Goal: Task Accomplishment & Management: Manage account settings

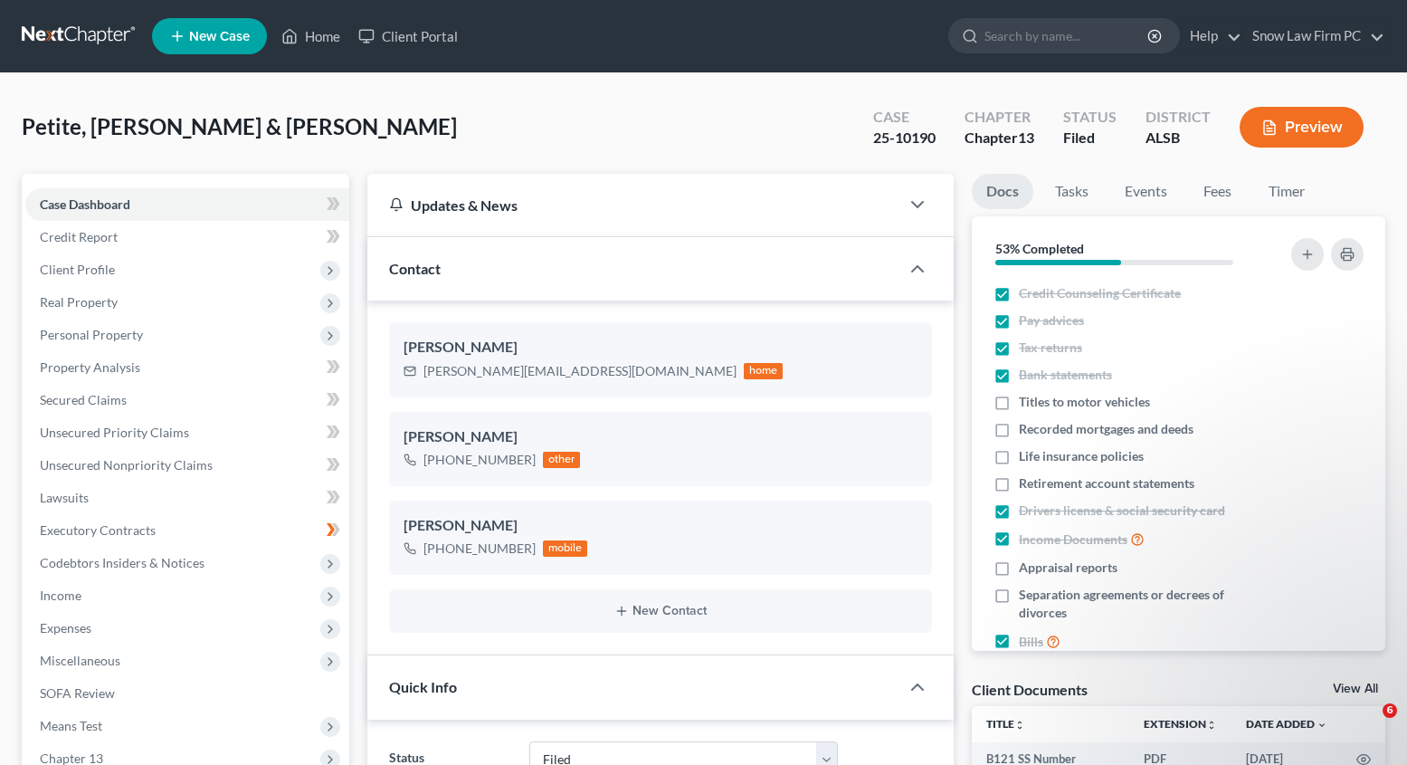
select select "6"
select select "1"
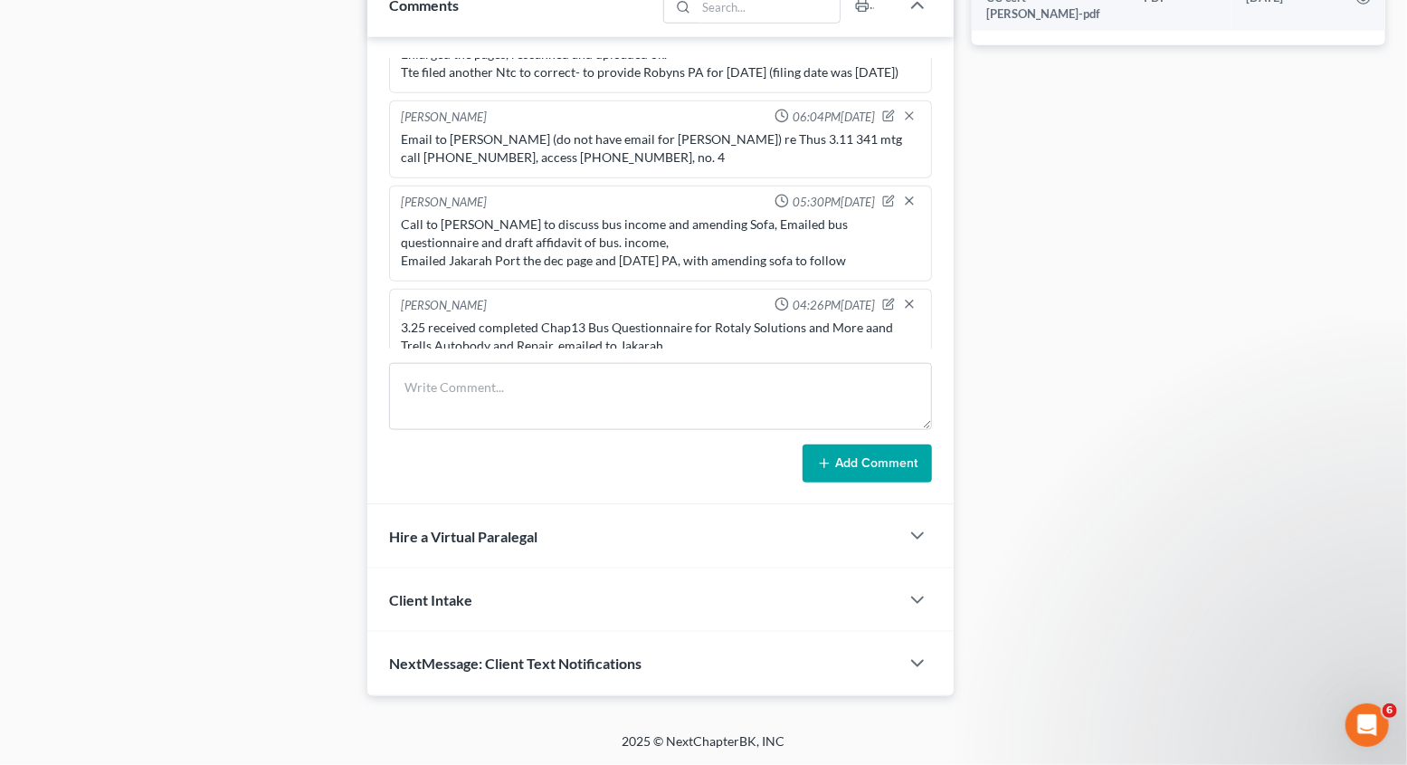
scroll to position [1267, 0]
click at [530, 430] on textarea at bounding box center [660, 396] width 543 height 67
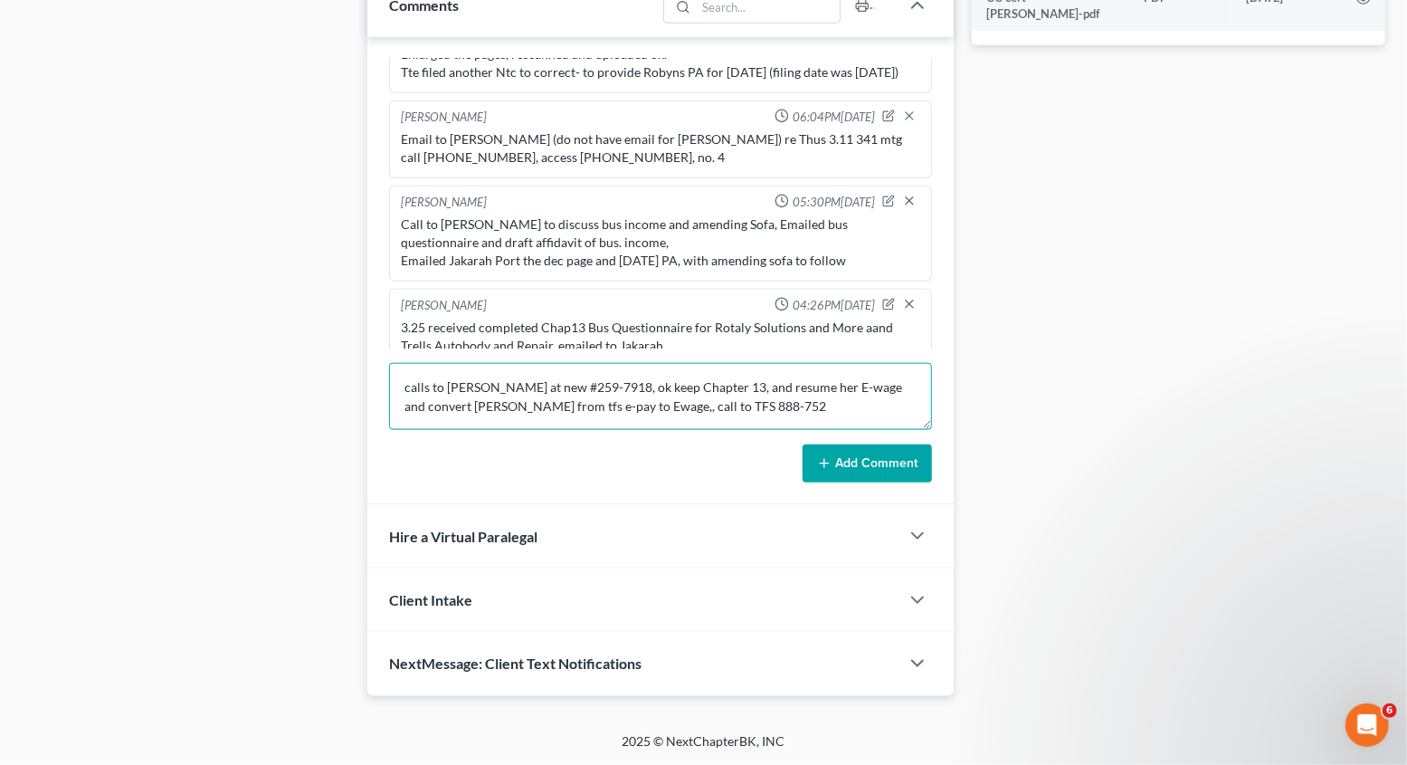
scroll to position [4, 0]
click at [535, 430] on textarea "calls to [PERSON_NAME] at new #259-7918, ok keep Chapter 13, and resume her E-w…" at bounding box center [660, 396] width 543 height 67
type textarea "calls to [PERSON_NAME] at new #259-7918, ok keep Chapter 13, and resume her E-w…"
click at [851, 482] on button "Add Comment" at bounding box center [867, 463] width 129 height 38
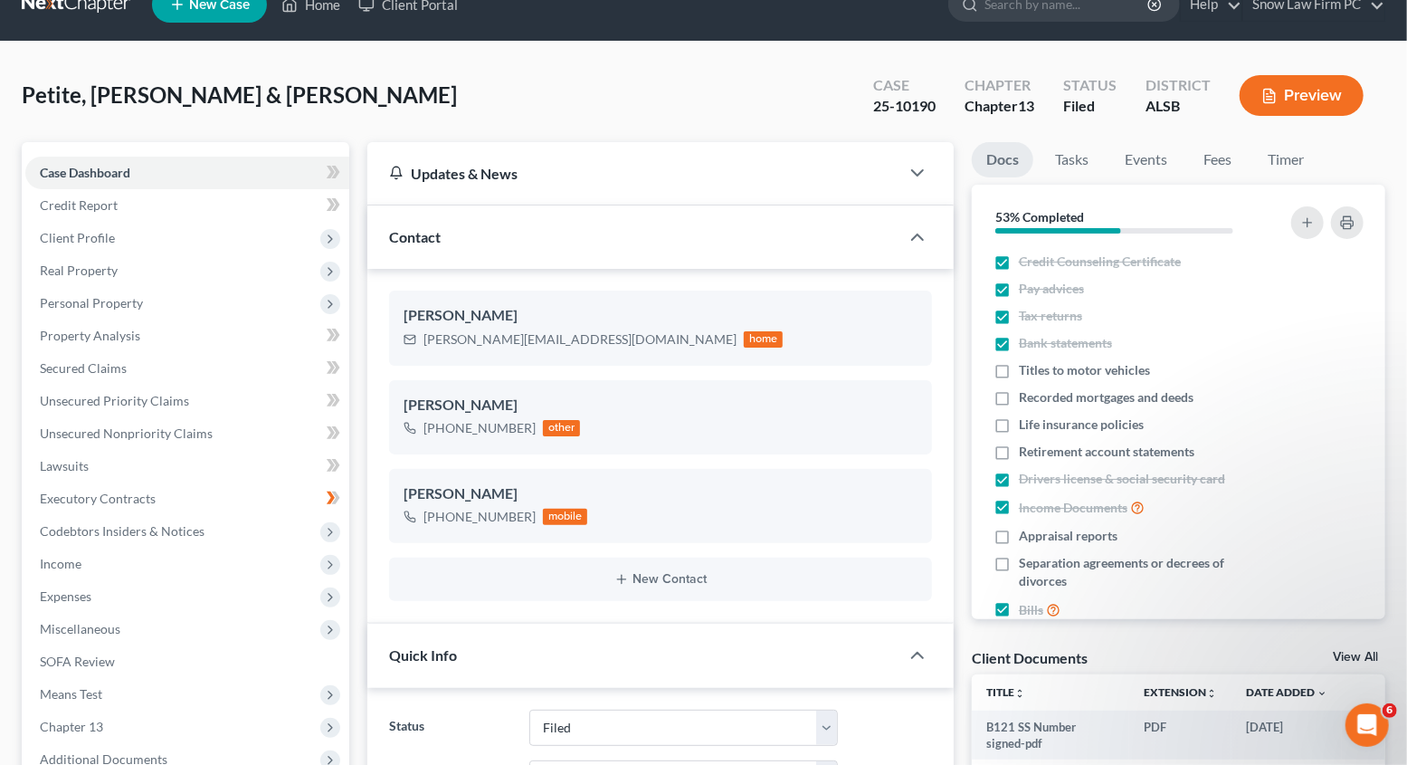
scroll to position [0, 0]
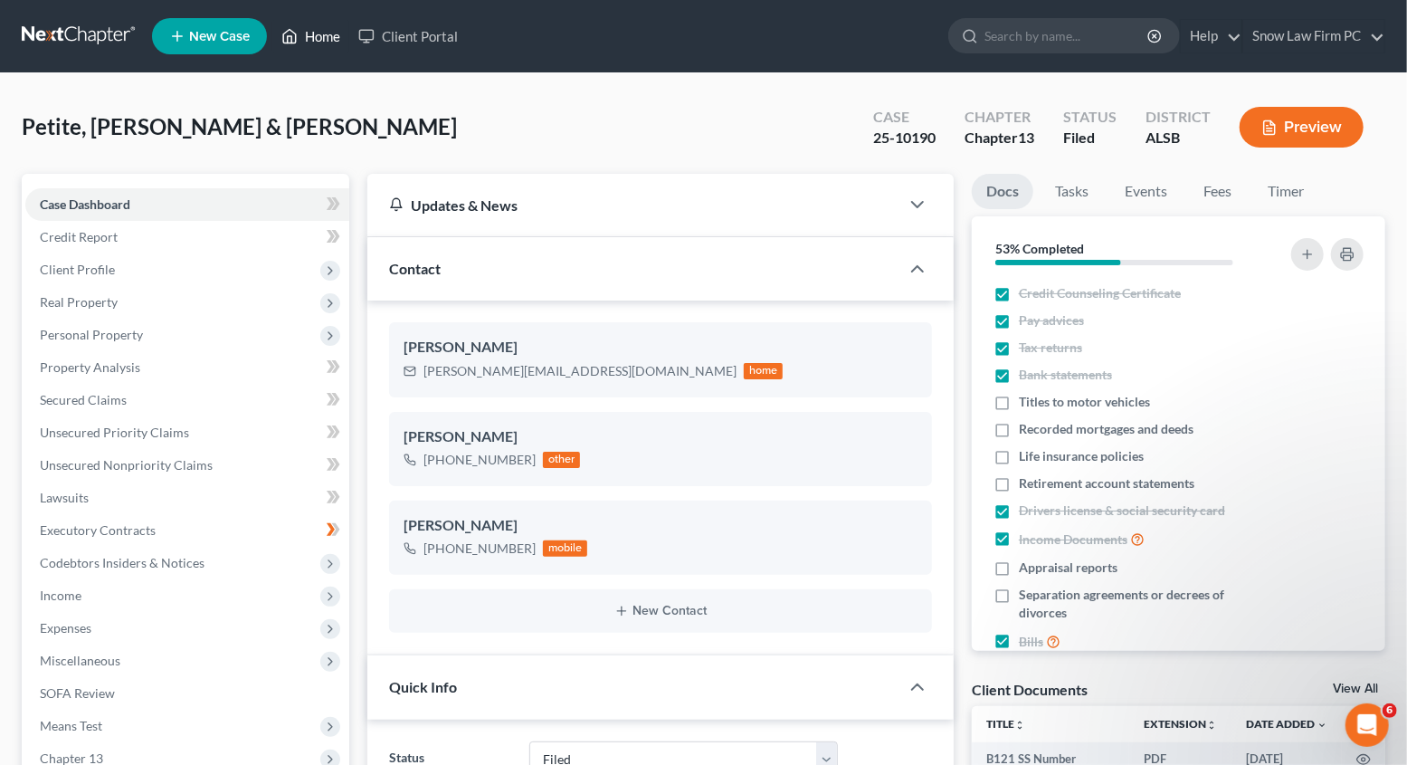
click at [349, 41] on link "Home" at bounding box center [310, 36] width 77 height 33
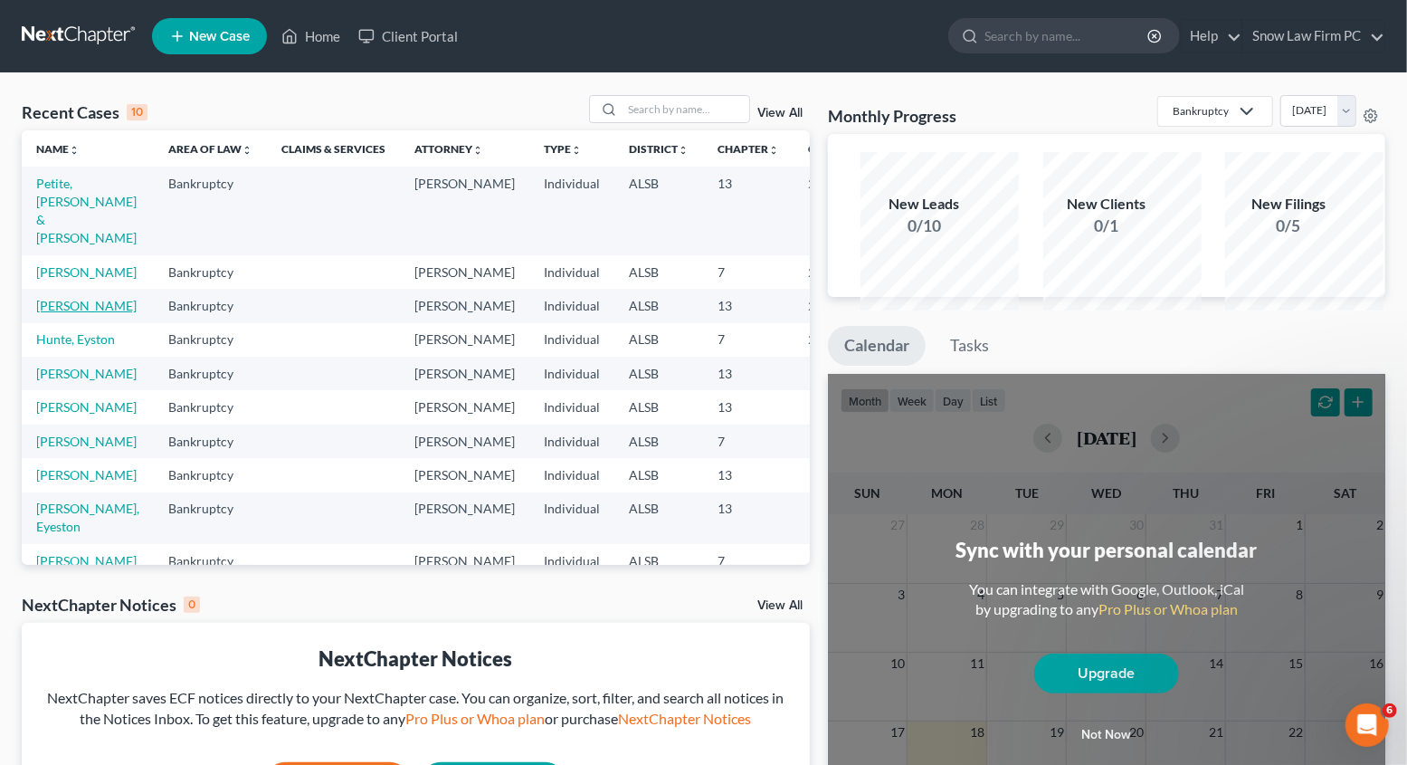
click at [89, 313] on link "[PERSON_NAME]" at bounding box center [86, 305] width 100 height 15
select select "5"
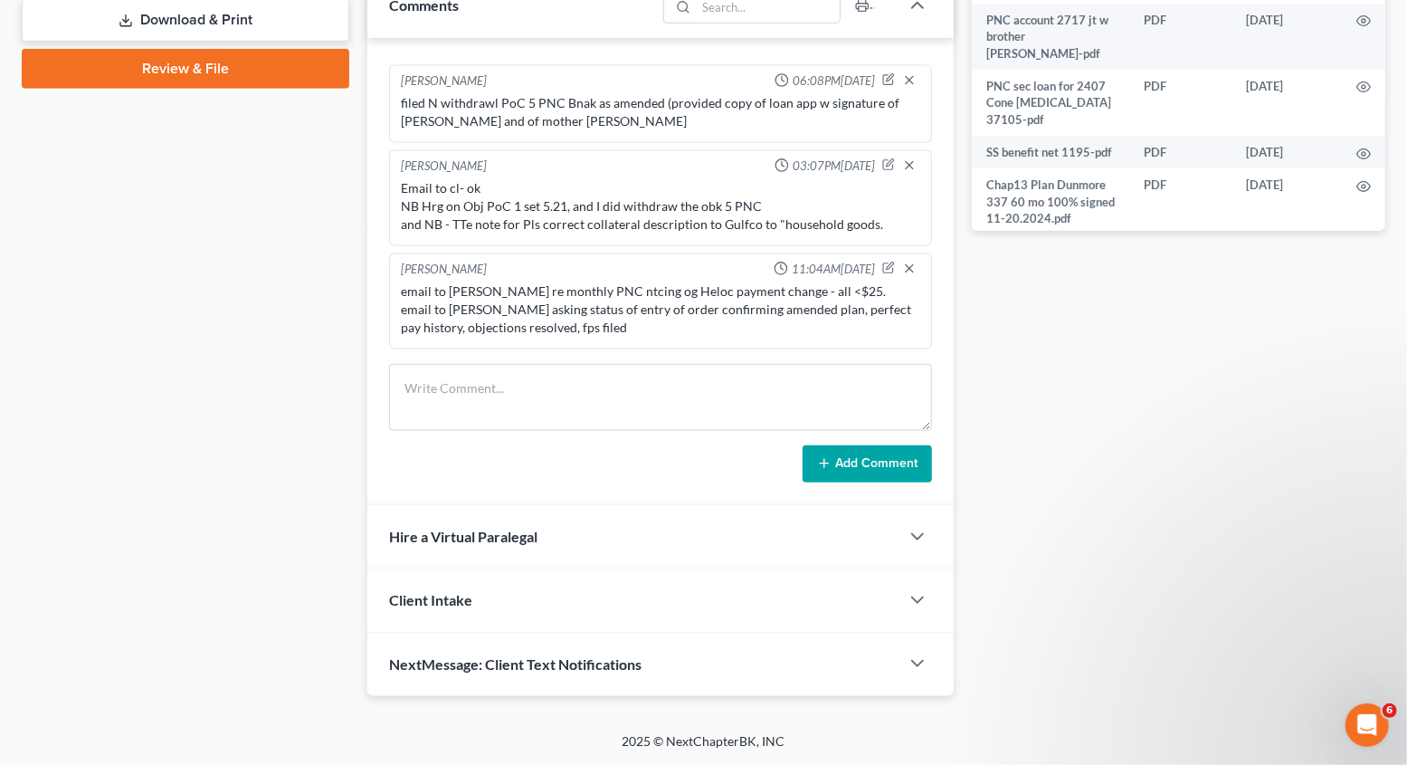
scroll to position [1040, 0]
